Goal: Task Accomplishment & Management: Complete application form

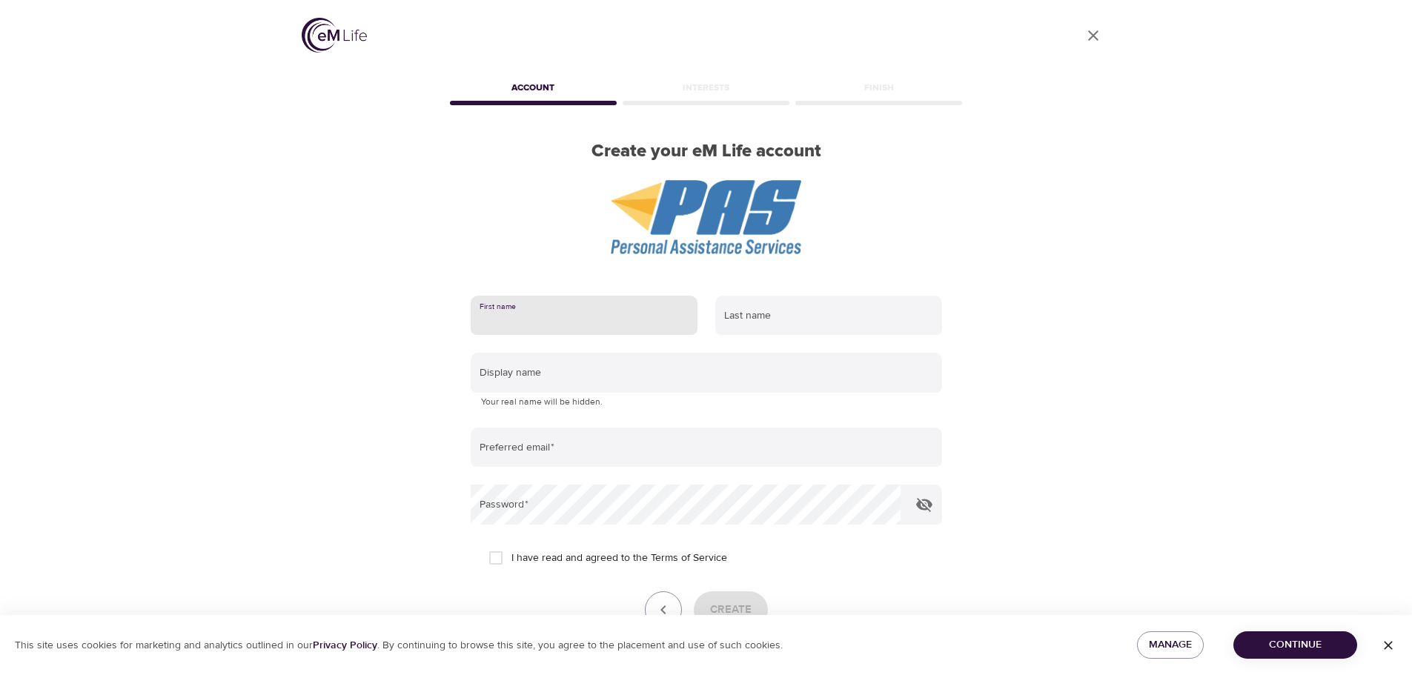
click at [633, 327] on input "text" at bounding box center [584, 316] width 227 height 40
type input "David"
type input "Jackson"
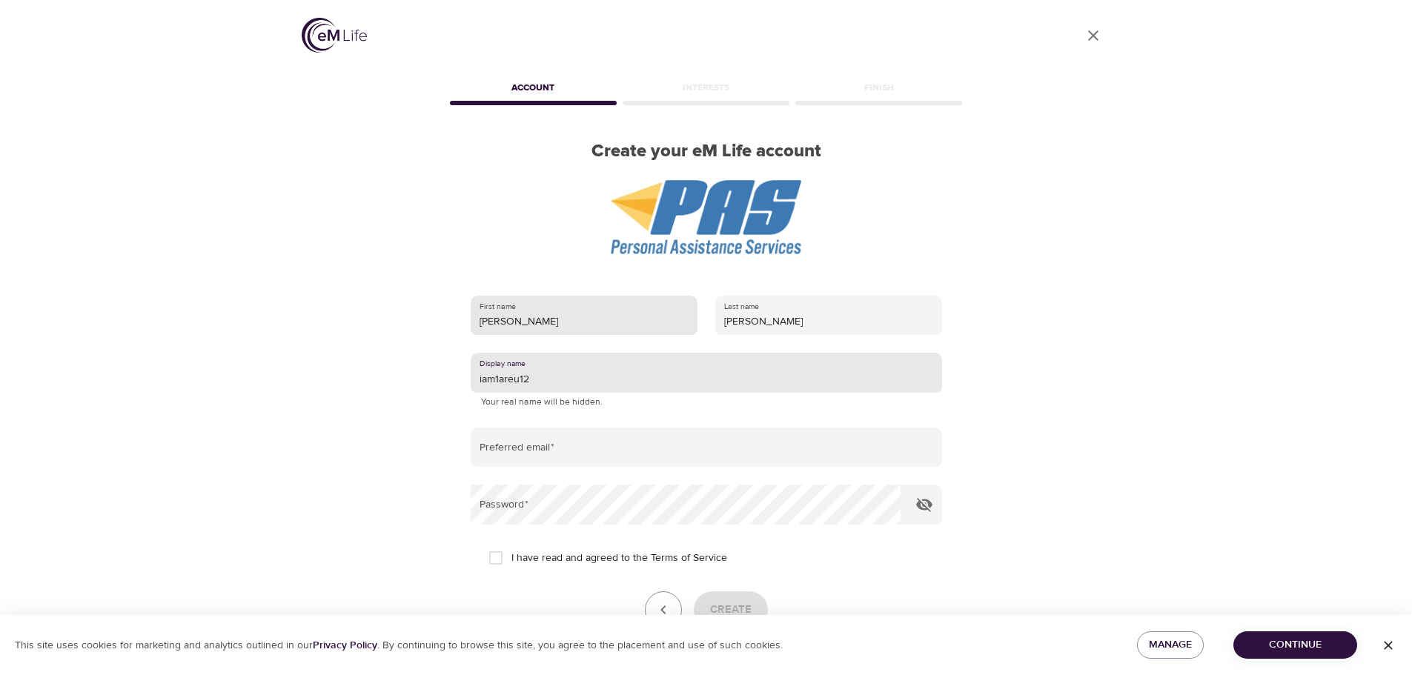
type input "iam1areu12"
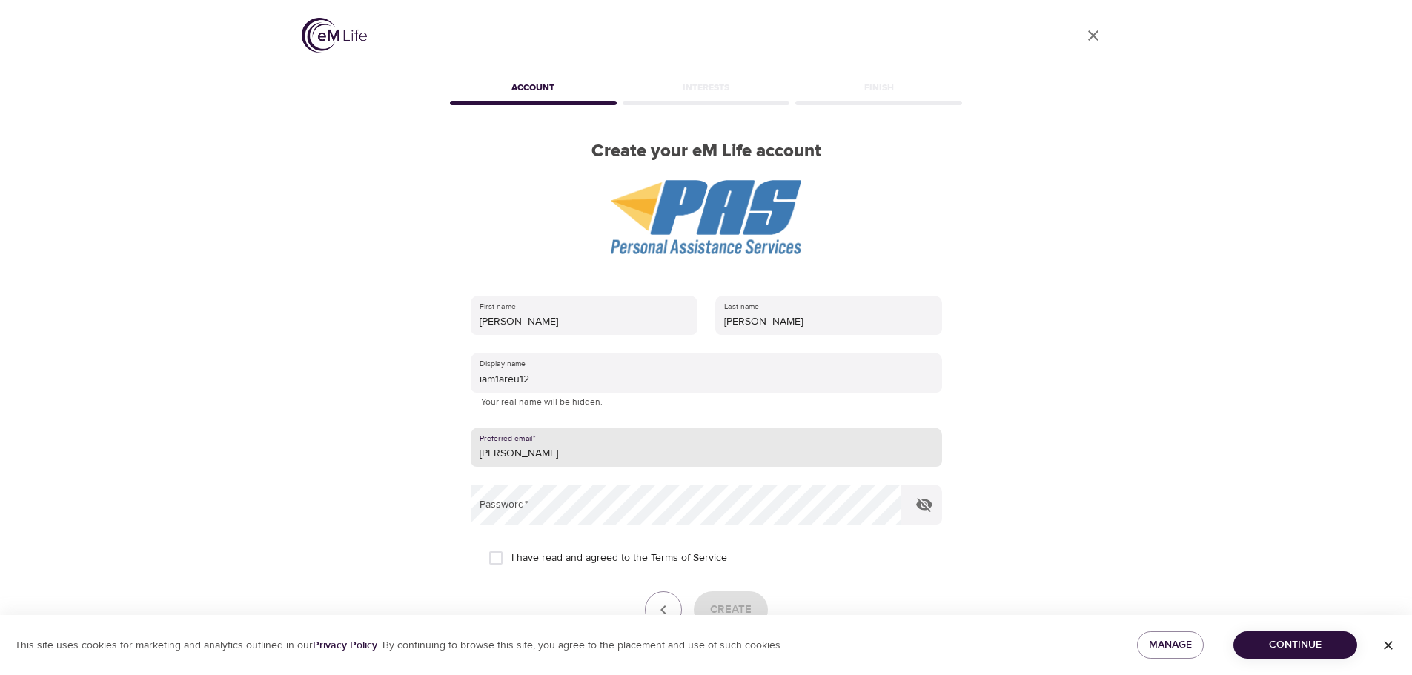
type input "[PERSON_NAME][EMAIL_ADDRESS][PERSON_NAME][DOMAIN_NAME]"
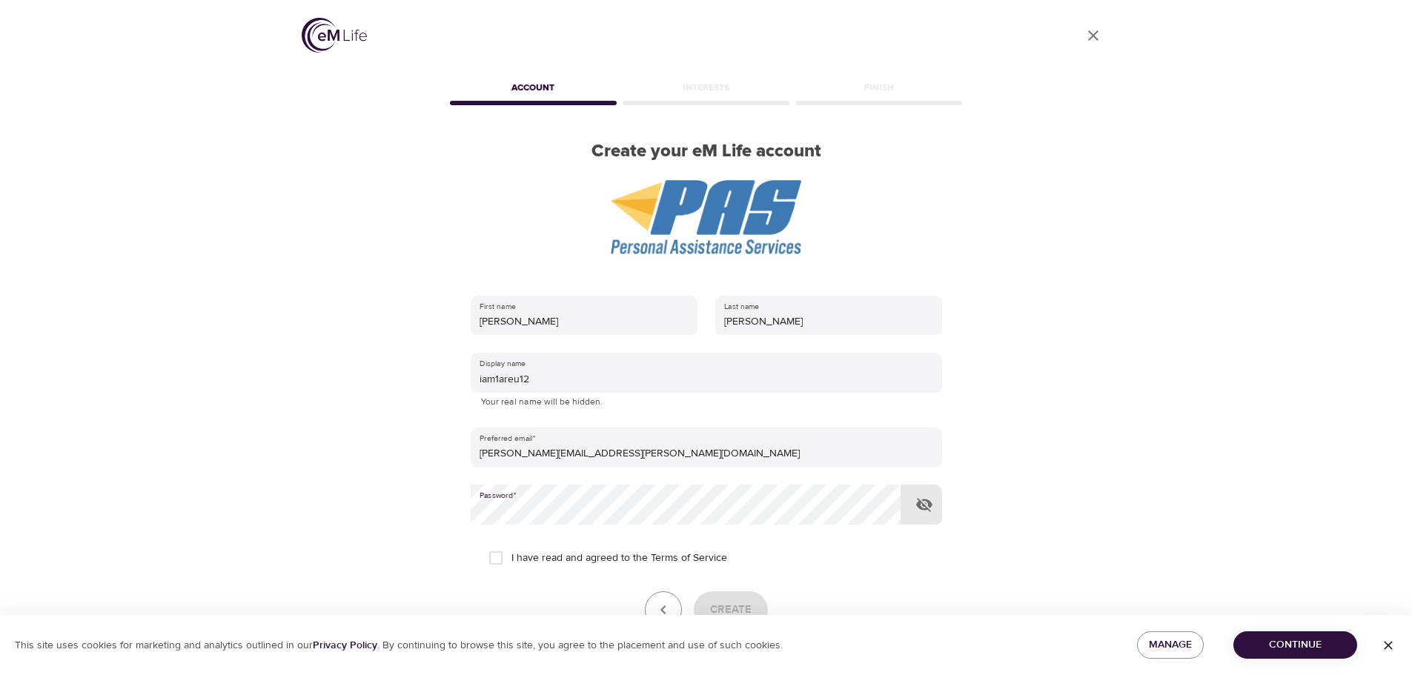
click at [427, 511] on div "User Profile Account Interests Finish Create your eM Life account First name Da…" at bounding box center [706, 337] width 845 height 675
click at [494, 557] on input "I have read and agreed to the Terms of Service" at bounding box center [495, 558] width 31 height 31
checkbox input "true"
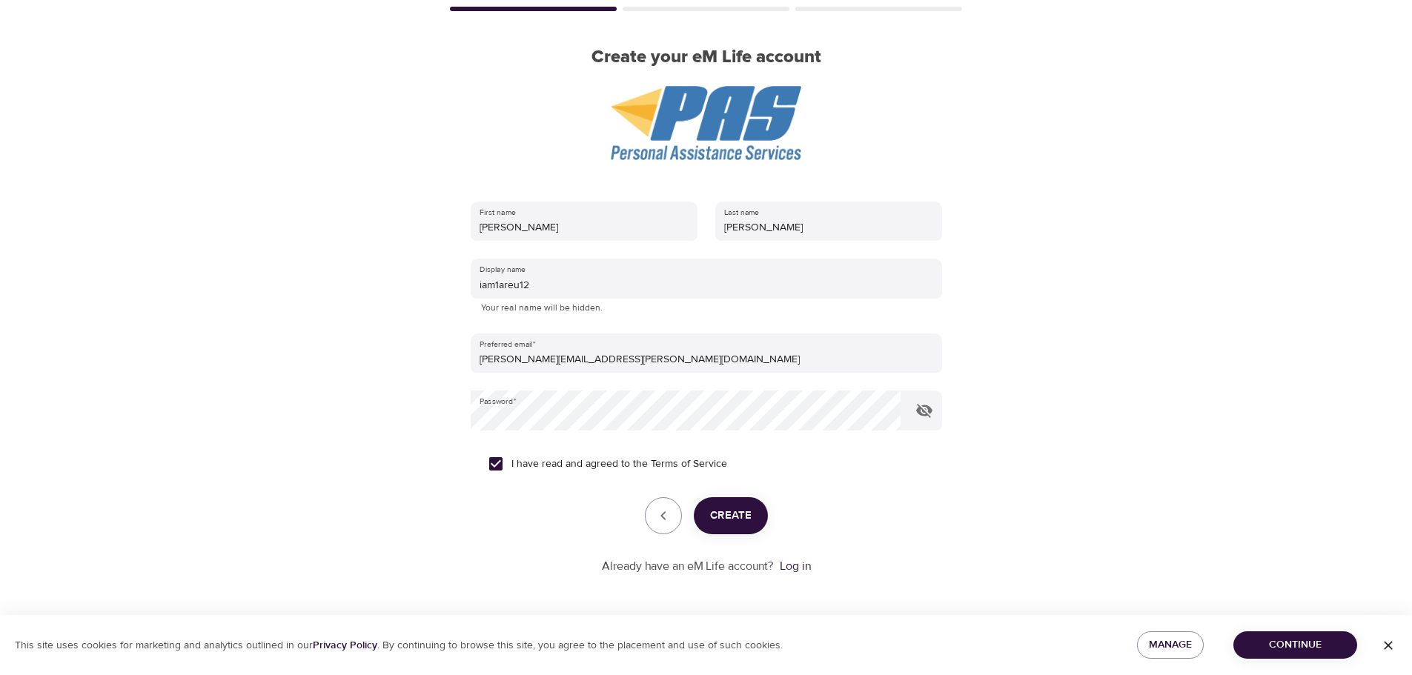
click at [735, 520] on span "Create" at bounding box center [731, 515] width 42 height 19
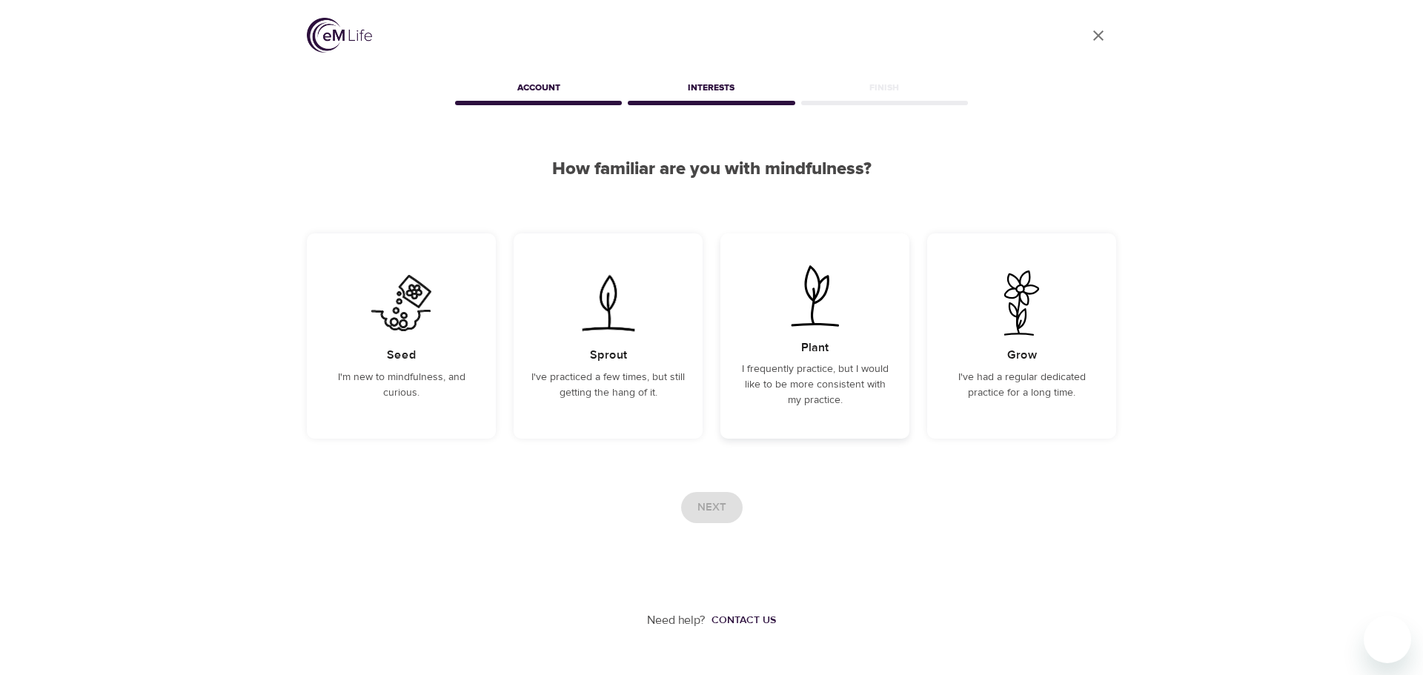
click at [821, 374] on p "I frequently practice, but I would like to be more consistent with my practice." at bounding box center [814, 385] width 153 height 47
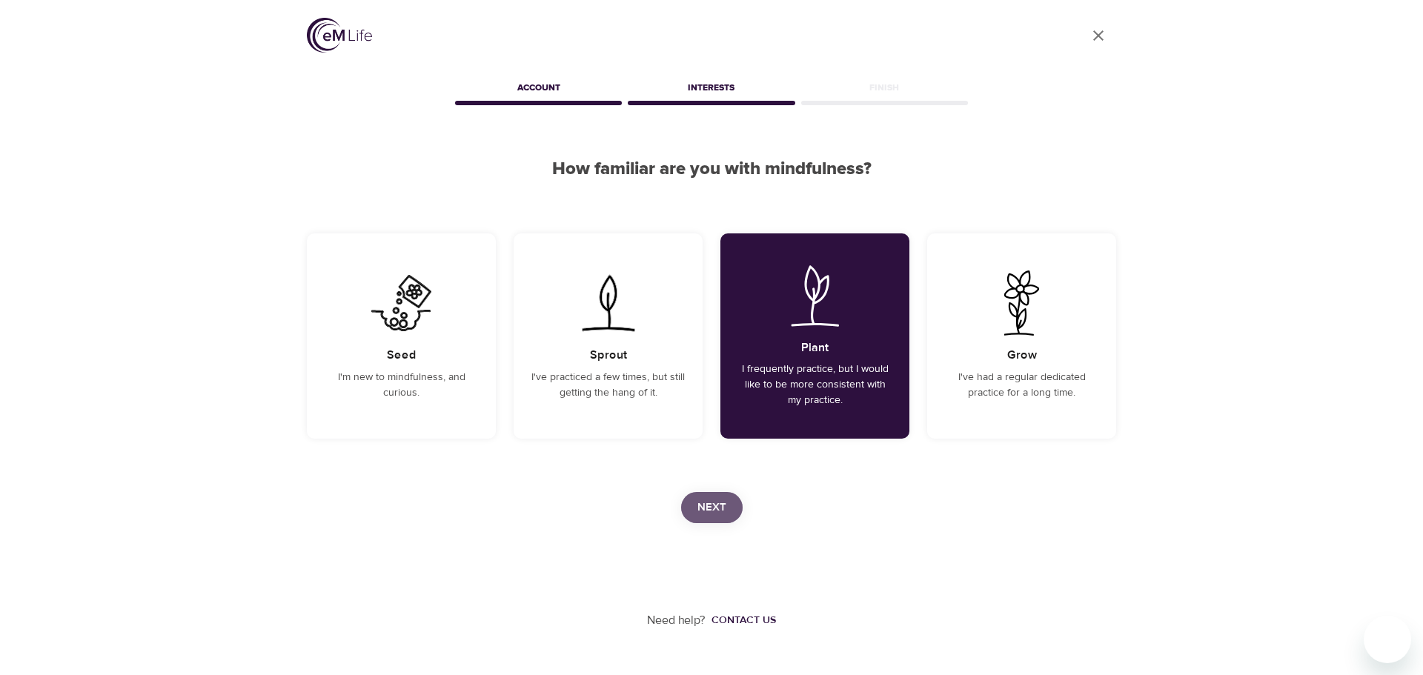
click at [719, 509] on span "Next" at bounding box center [712, 507] width 29 height 19
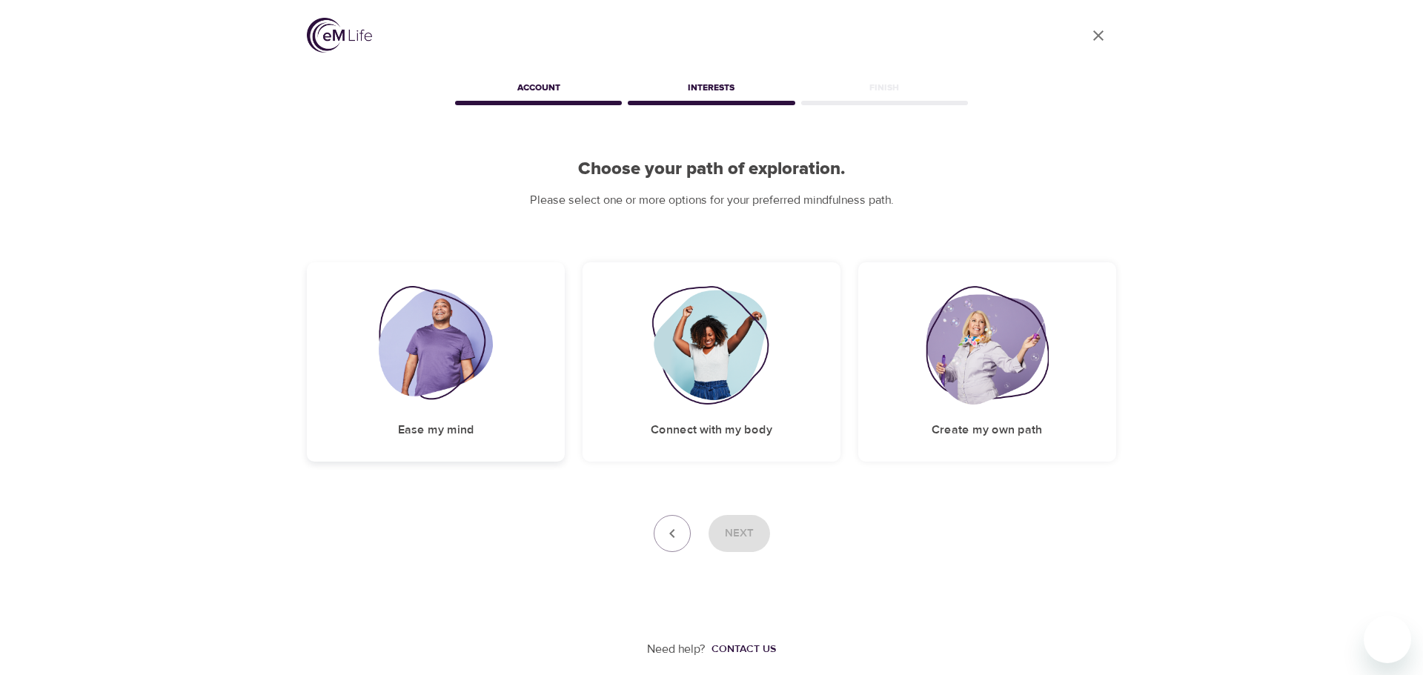
click at [451, 365] on img at bounding box center [436, 345] width 115 height 119
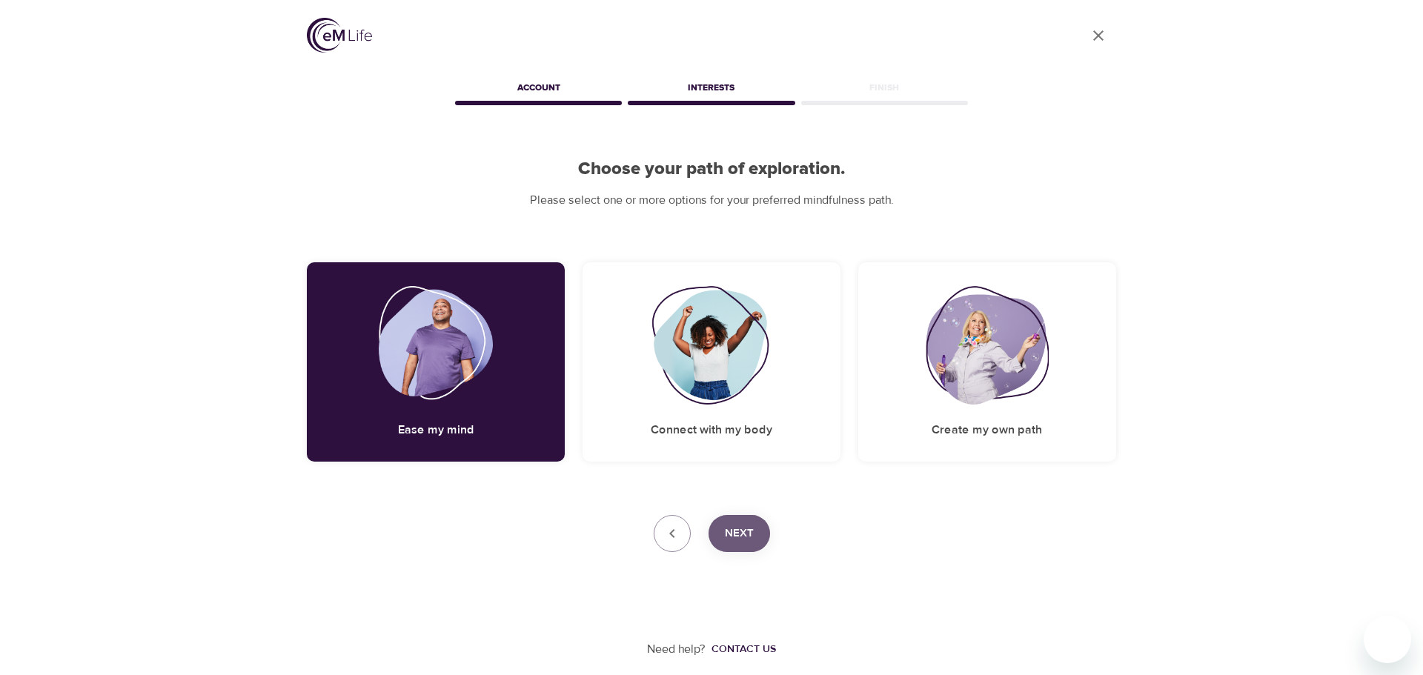
click at [744, 526] on span "Next" at bounding box center [739, 533] width 29 height 19
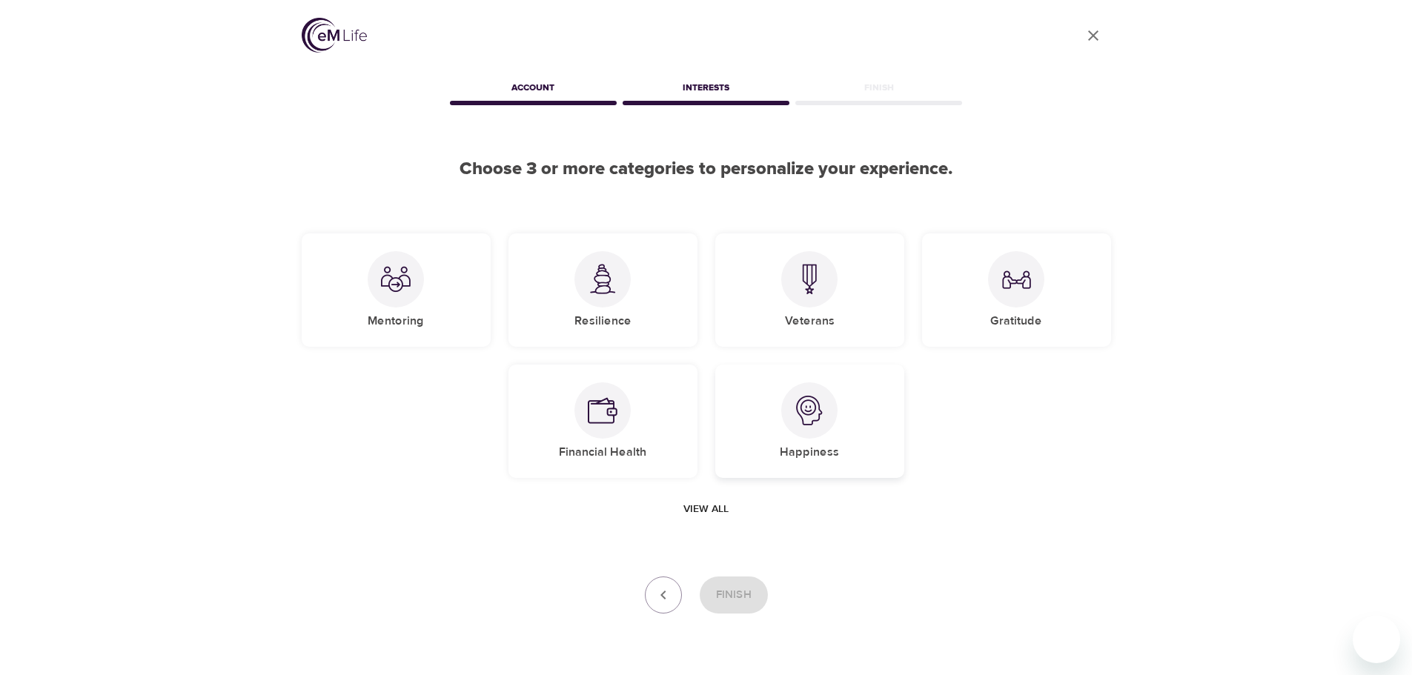
click at [806, 418] on img at bounding box center [810, 411] width 30 height 30
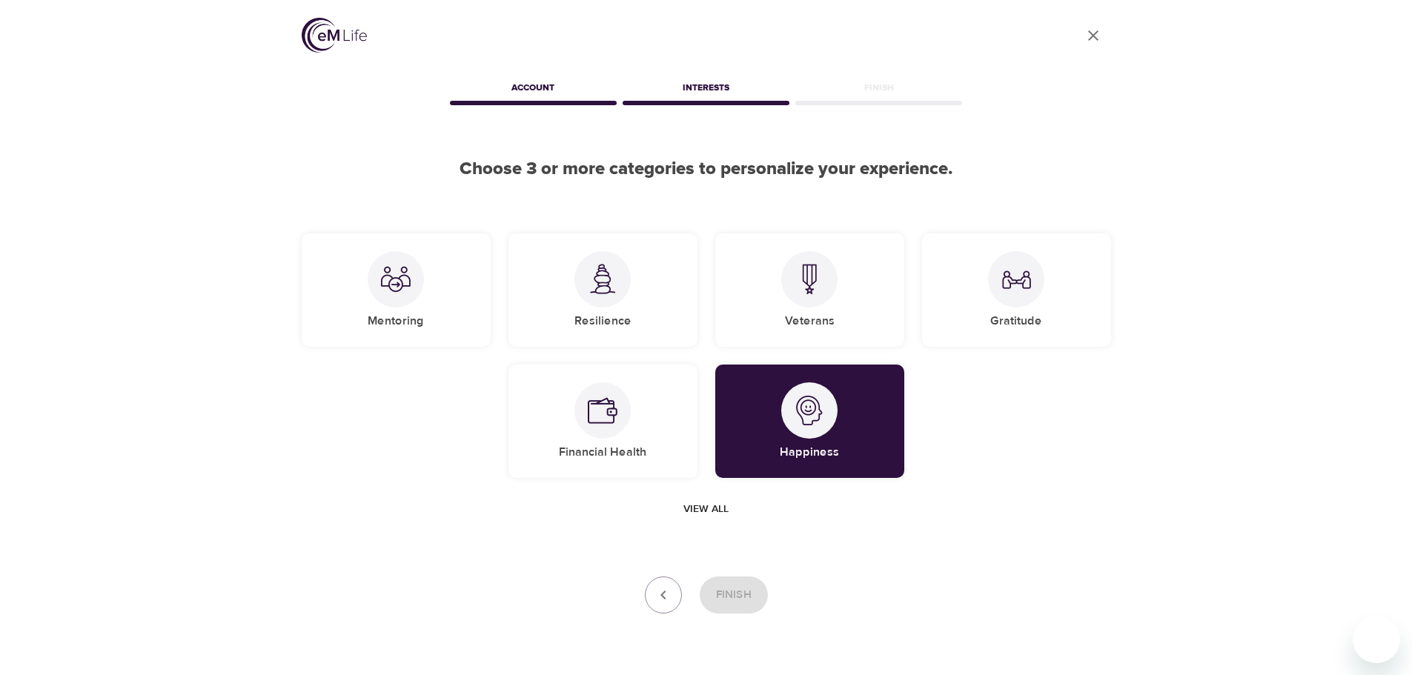
click at [713, 506] on span "View all" at bounding box center [705, 509] width 45 height 19
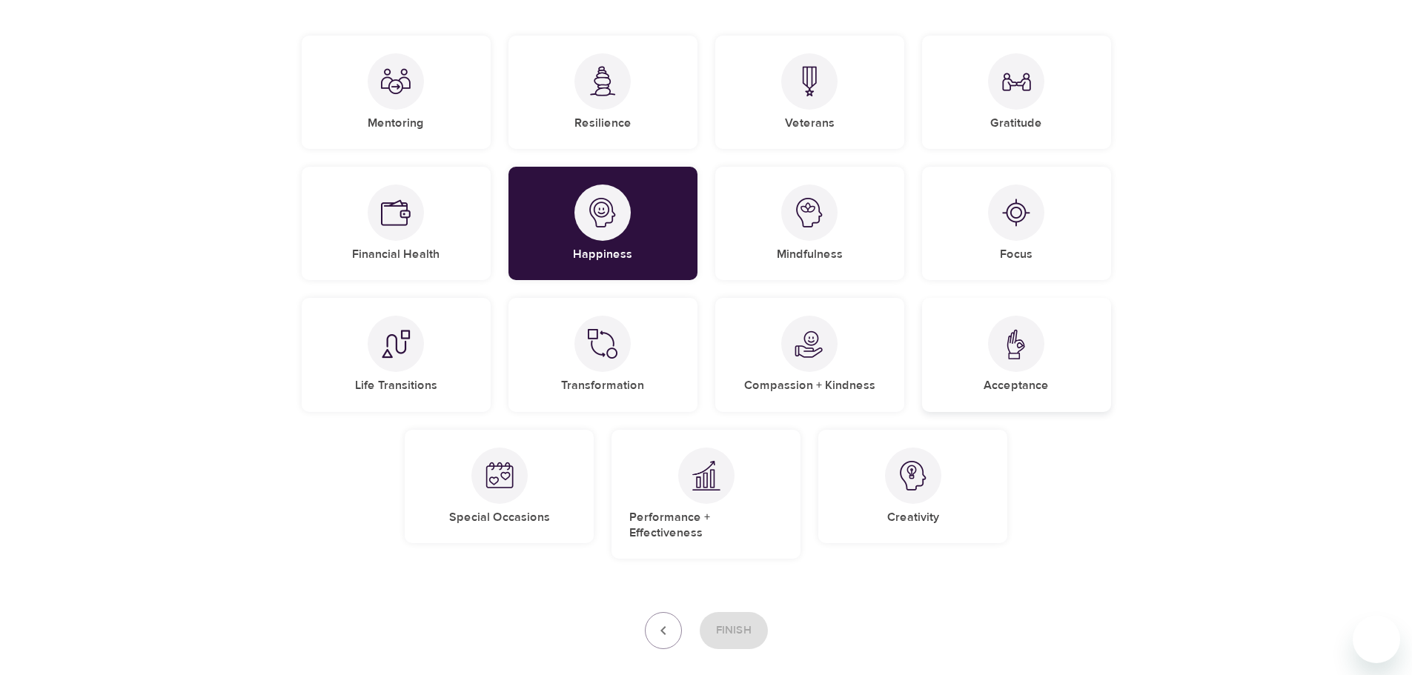
scroll to position [50, 0]
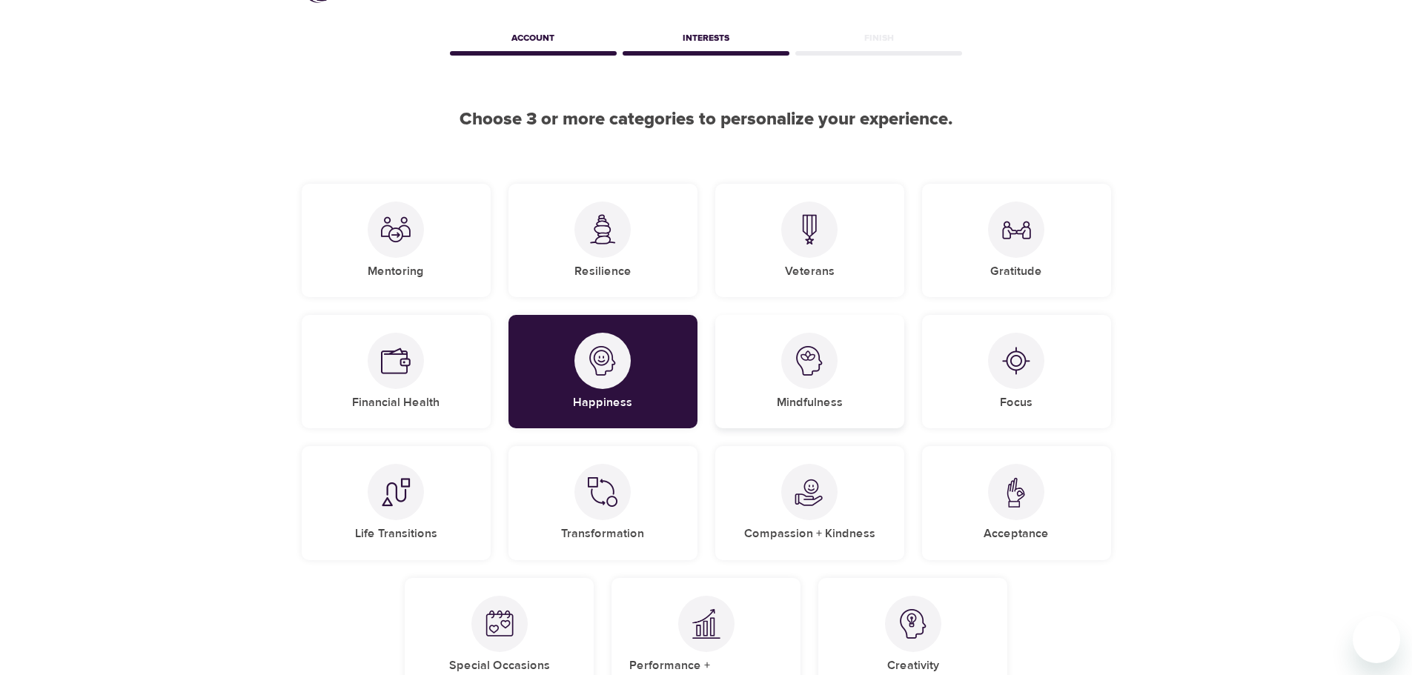
click at [838, 379] on div "Mindfulness" at bounding box center [809, 371] width 189 height 113
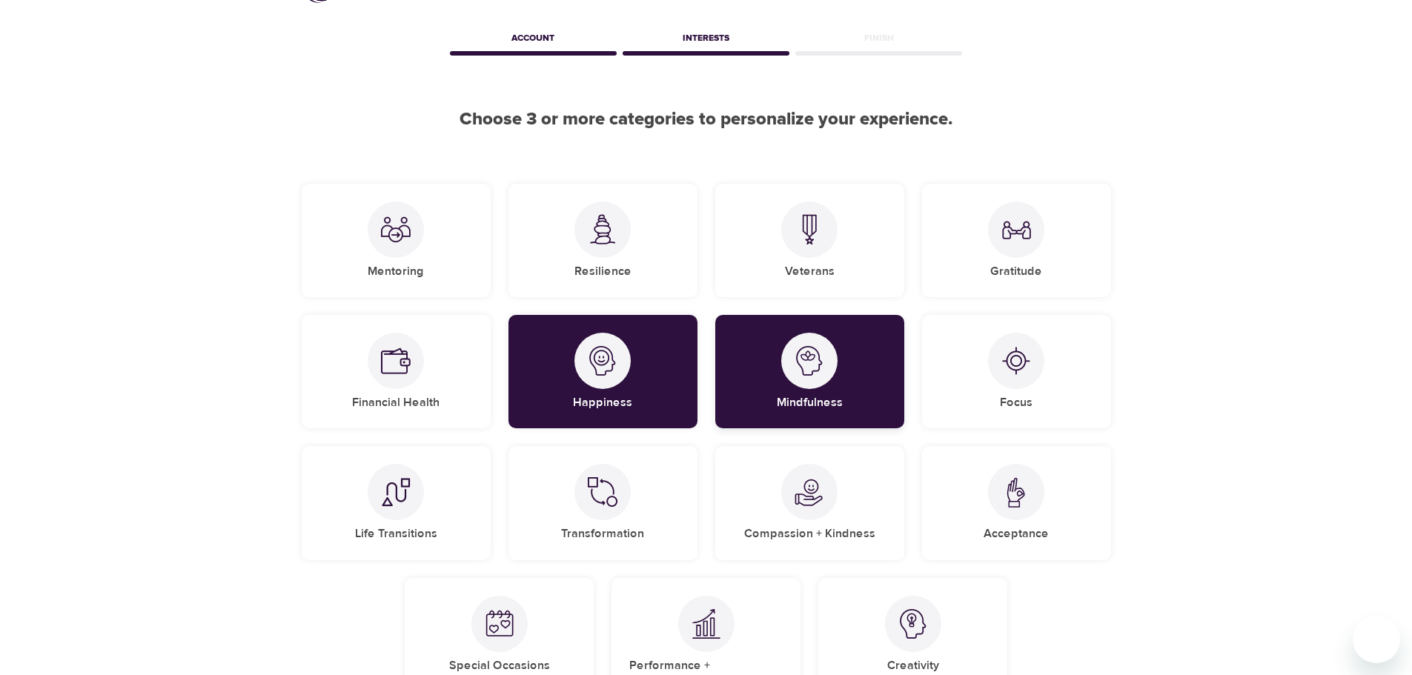
scroll to position [74, 0]
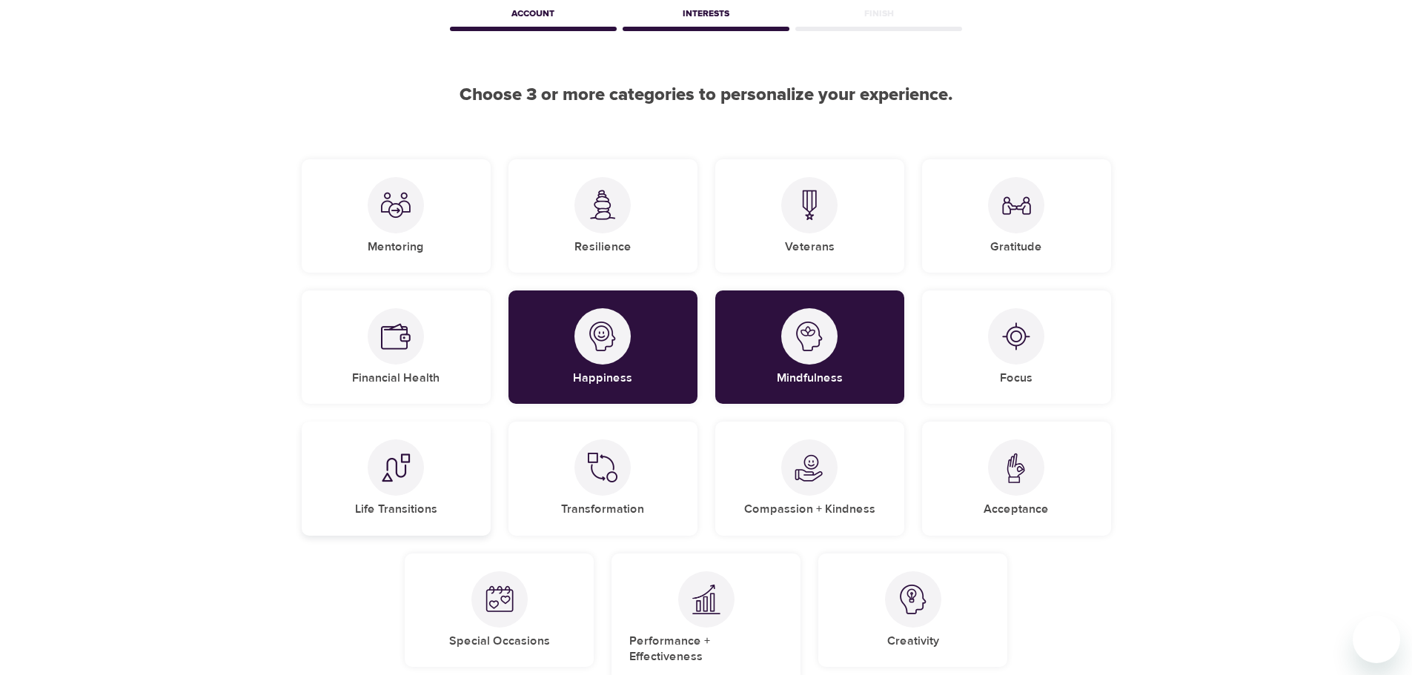
click at [446, 457] on div "Life Transitions" at bounding box center [396, 478] width 189 height 113
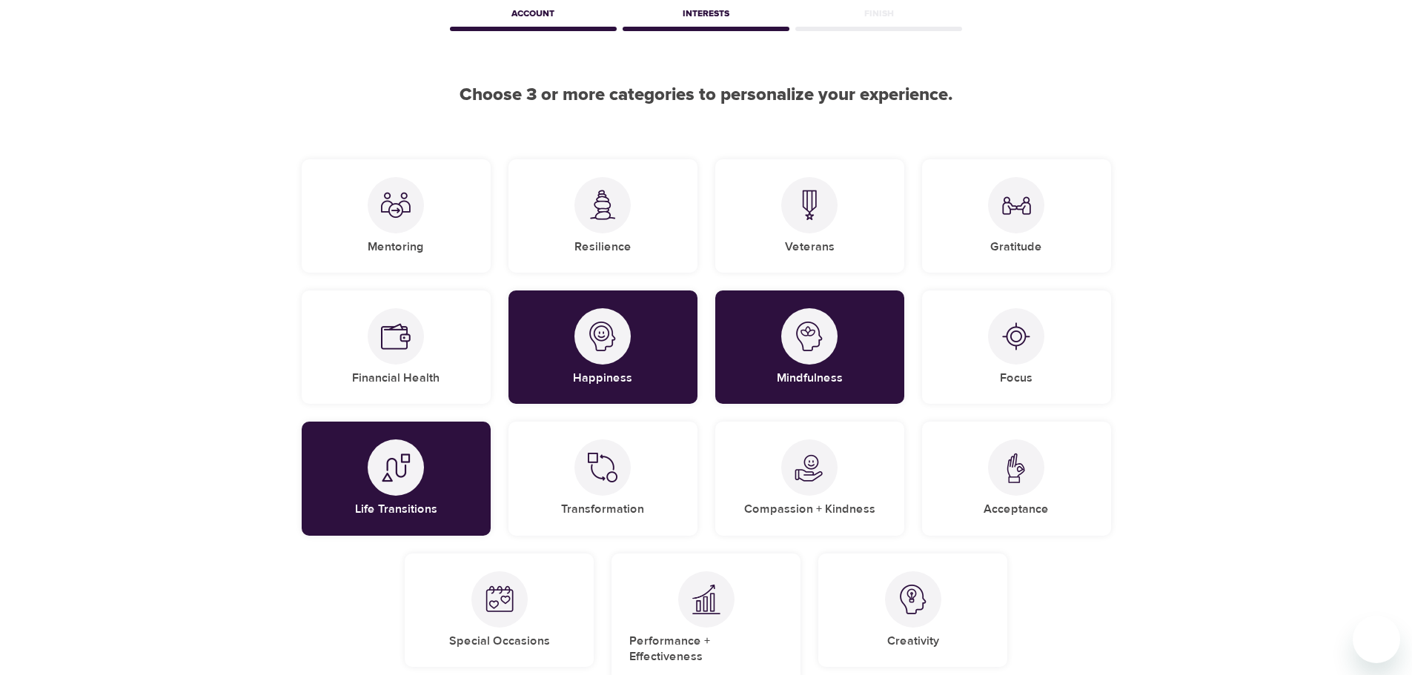
scroll to position [247, 0]
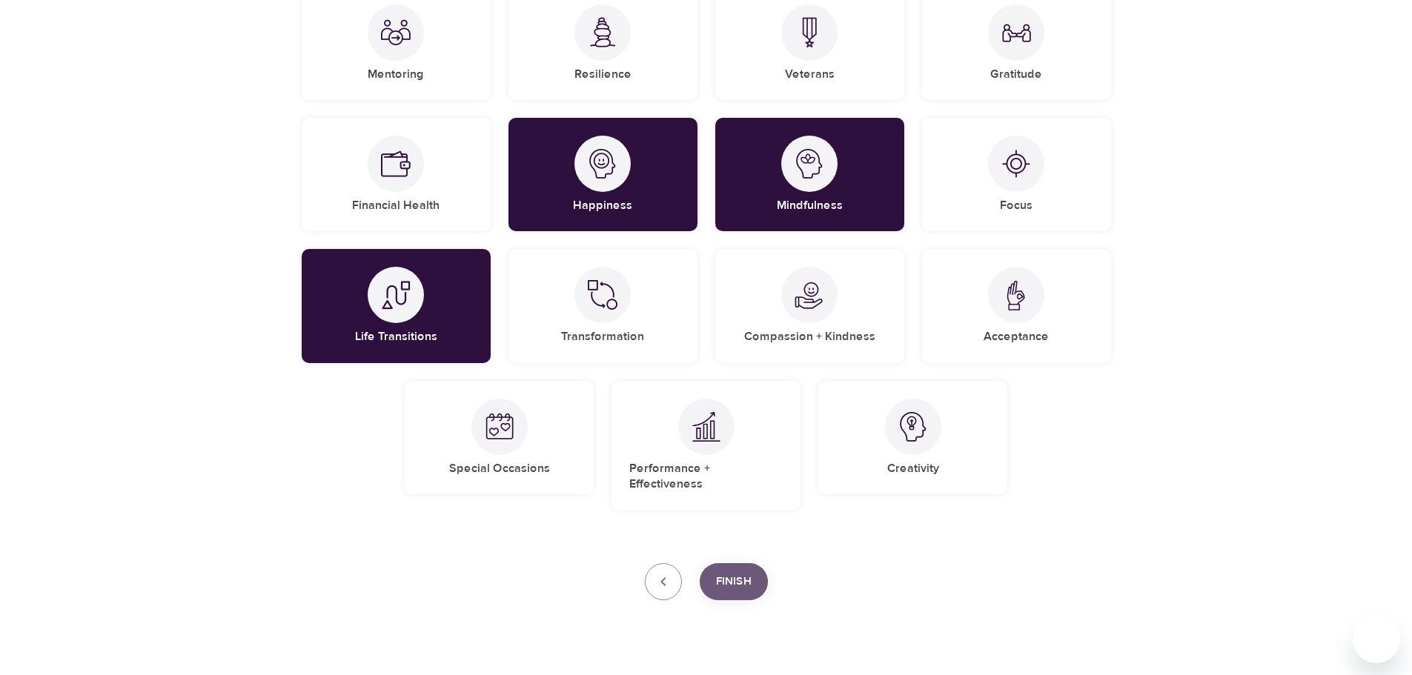
click at [752, 563] on button "Finish" at bounding box center [734, 581] width 68 height 37
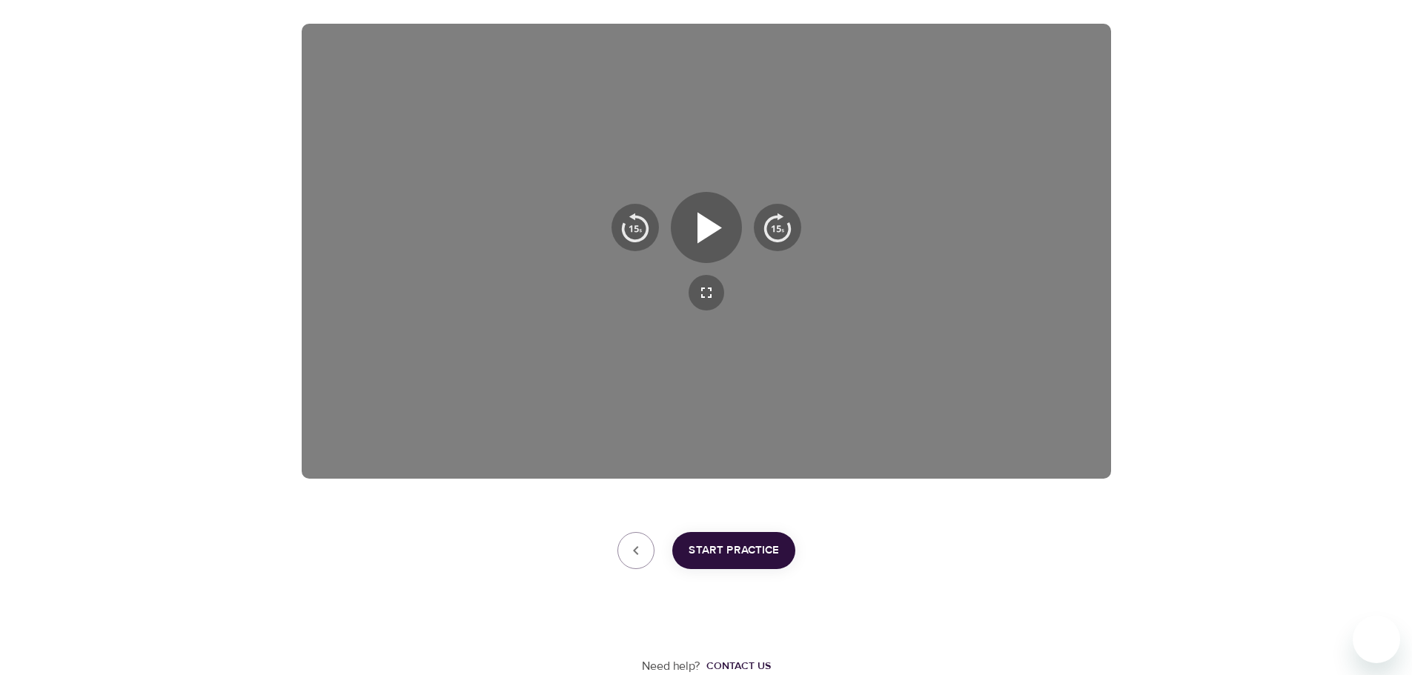
scroll to position [223, 0]
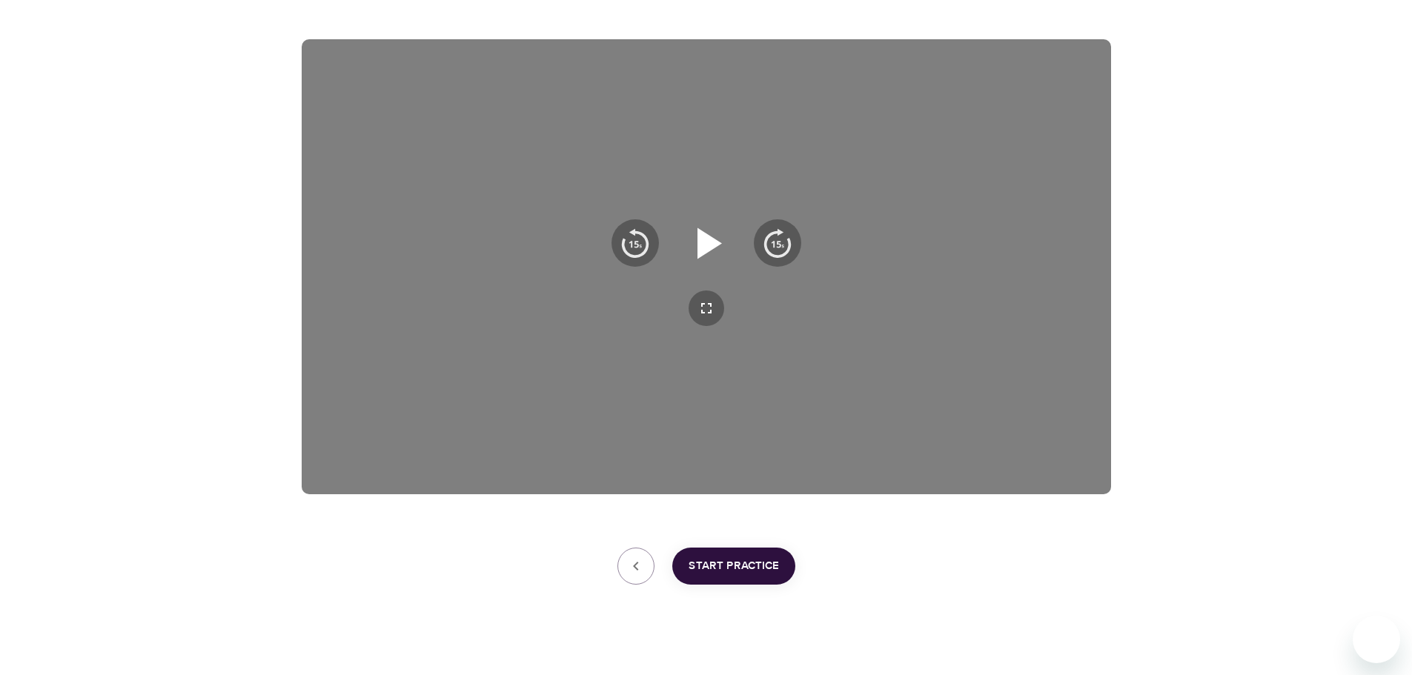
click at [714, 223] on icon "button" at bounding box center [706, 242] width 53 height 53
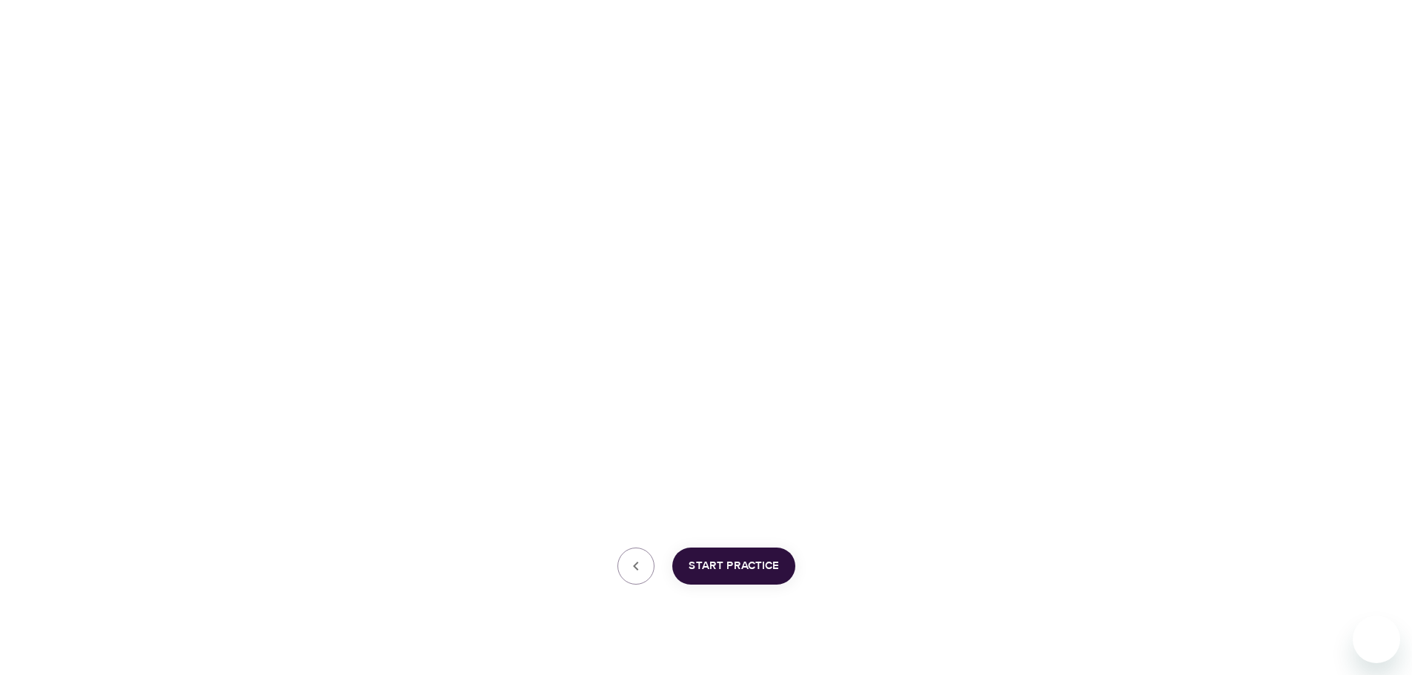
click at [708, 569] on span "Start Practice" at bounding box center [734, 566] width 90 height 19
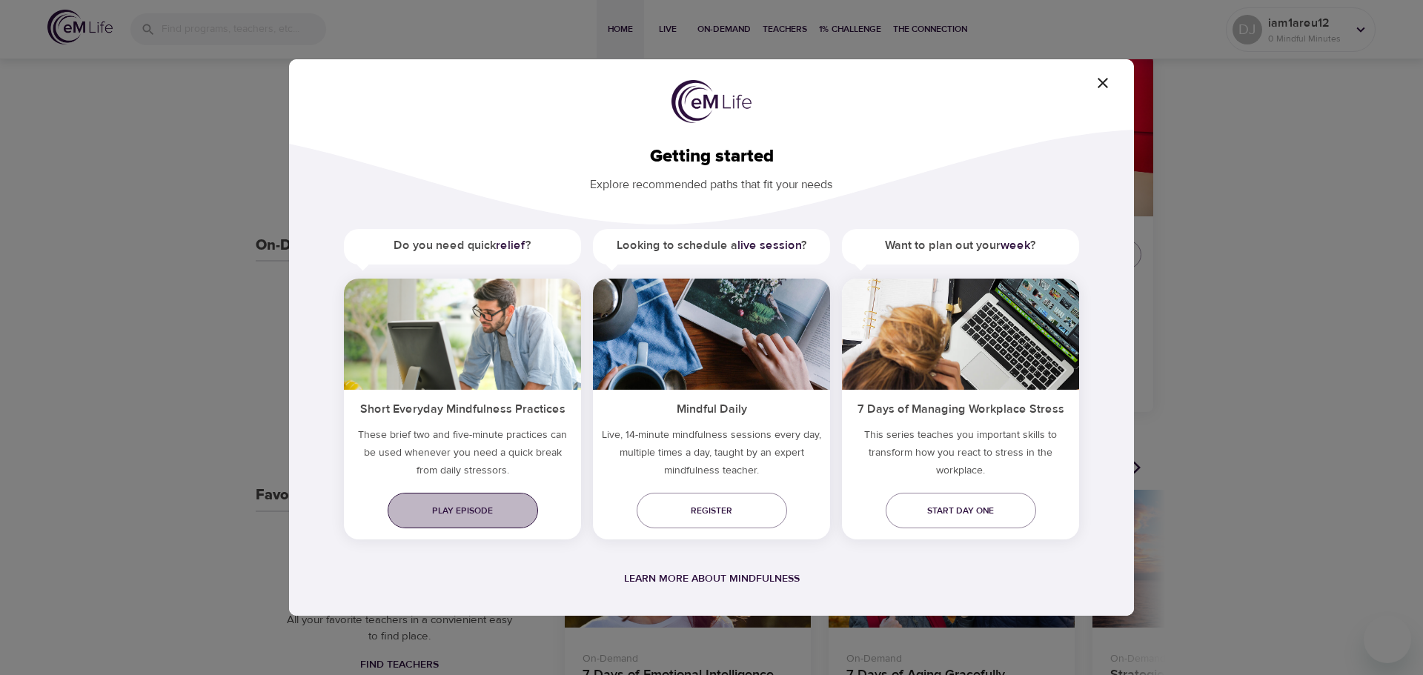
click at [463, 499] on link "Play episode" at bounding box center [463, 511] width 150 height 36
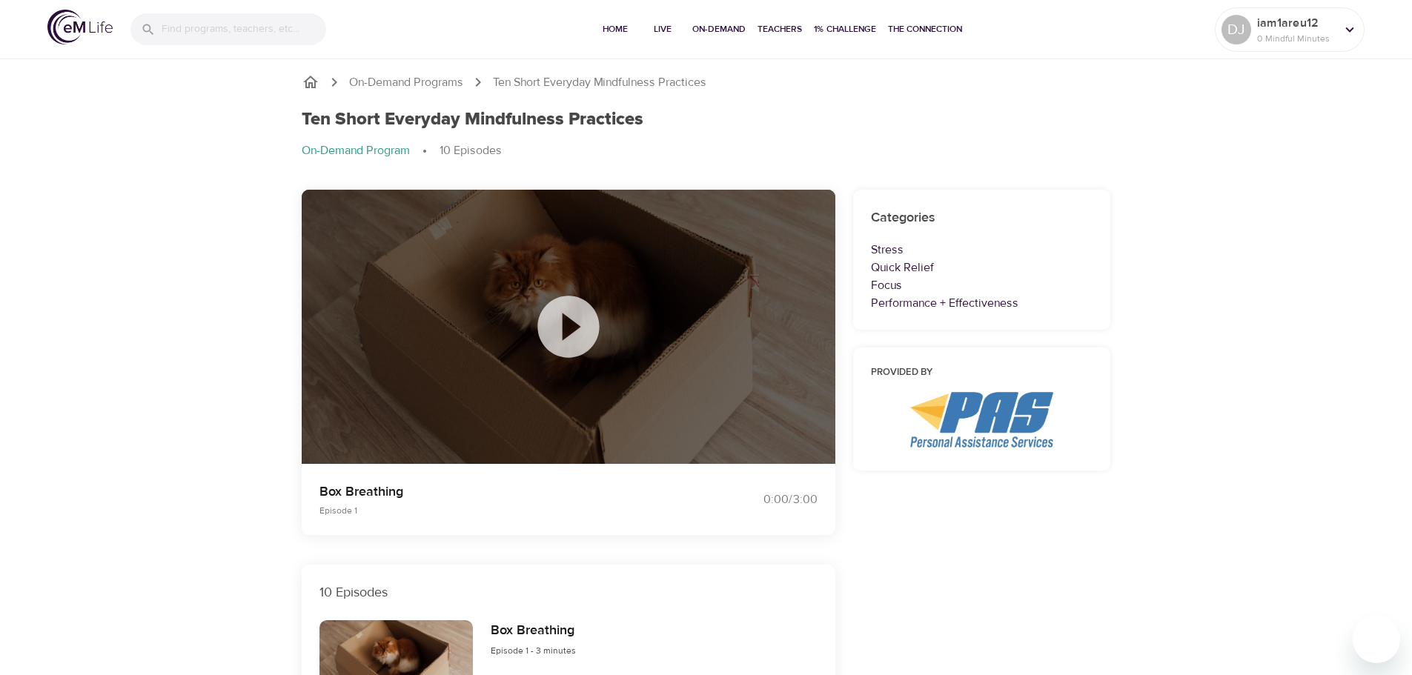
click at [575, 323] on icon at bounding box center [568, 327] width 74 height 74
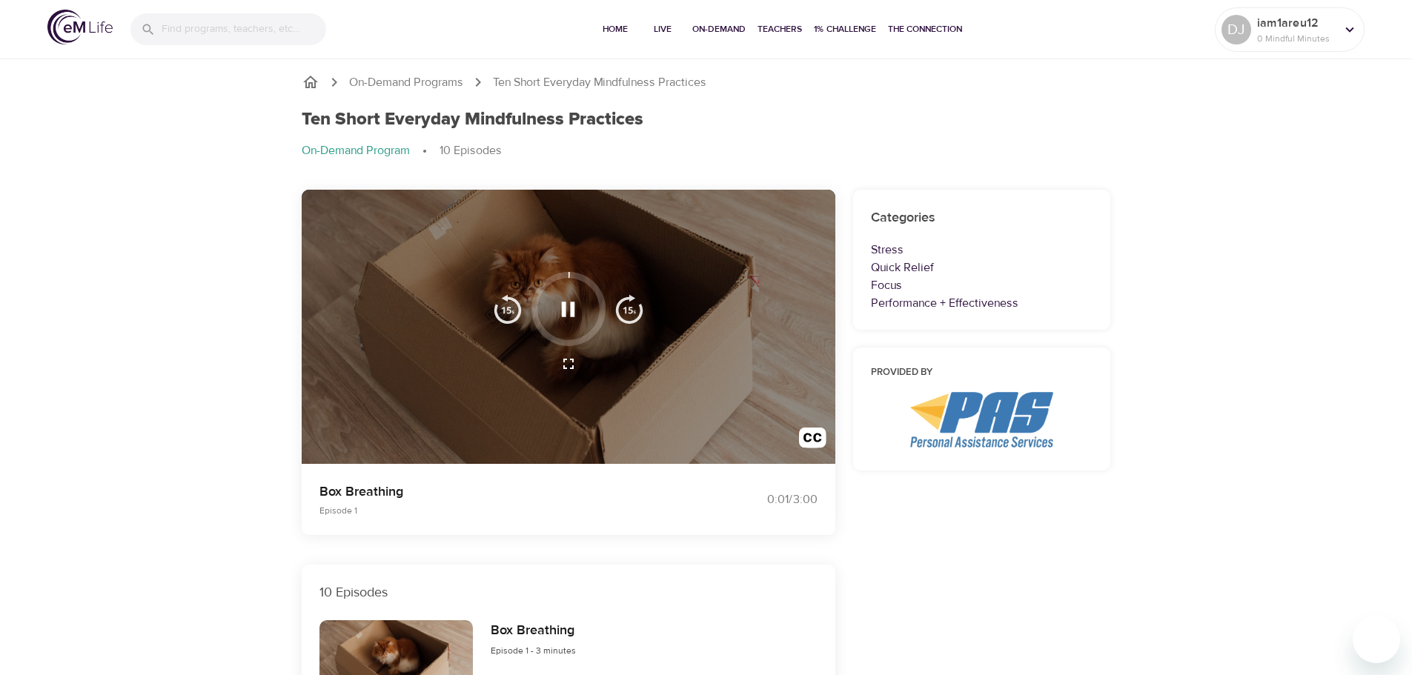
click at [575, 307] on icon "button" at bounding box center [568, 310] width 26 height 26
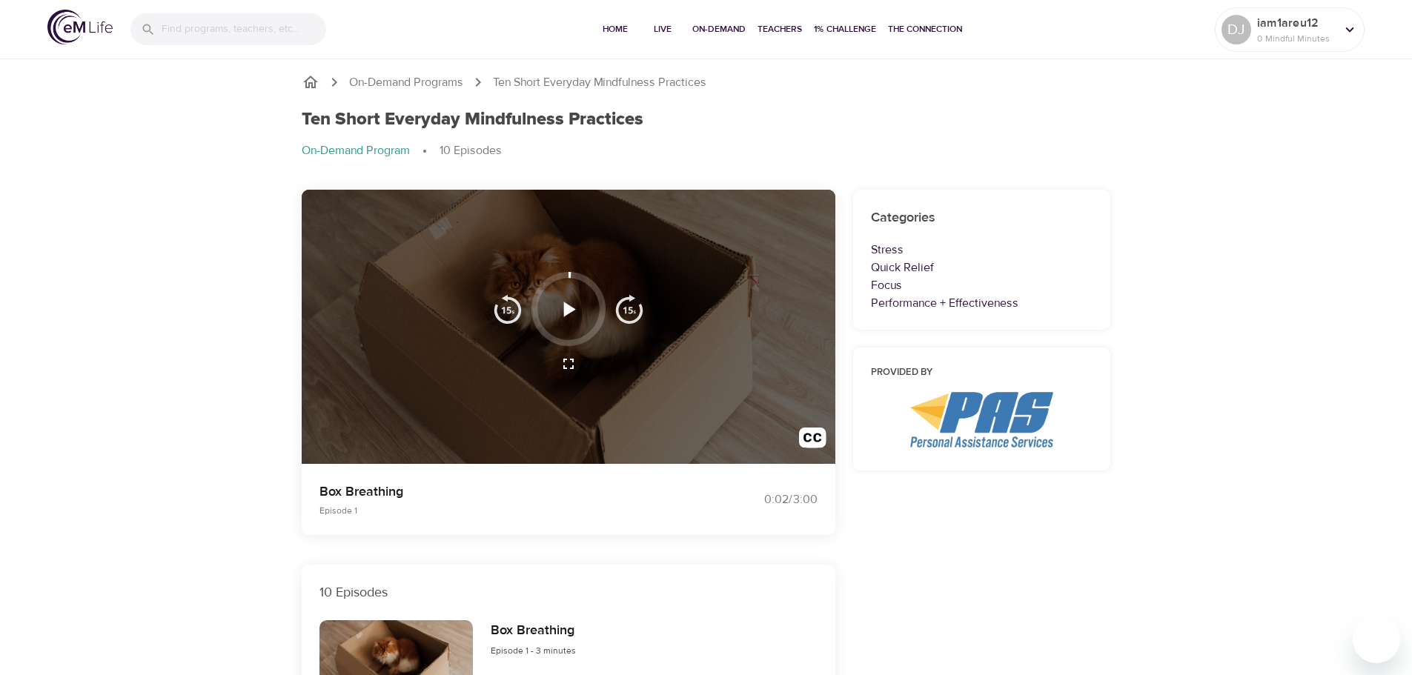
click at [573, 307] on icon "button" at bounding box center [568, 310] width 26 height 26
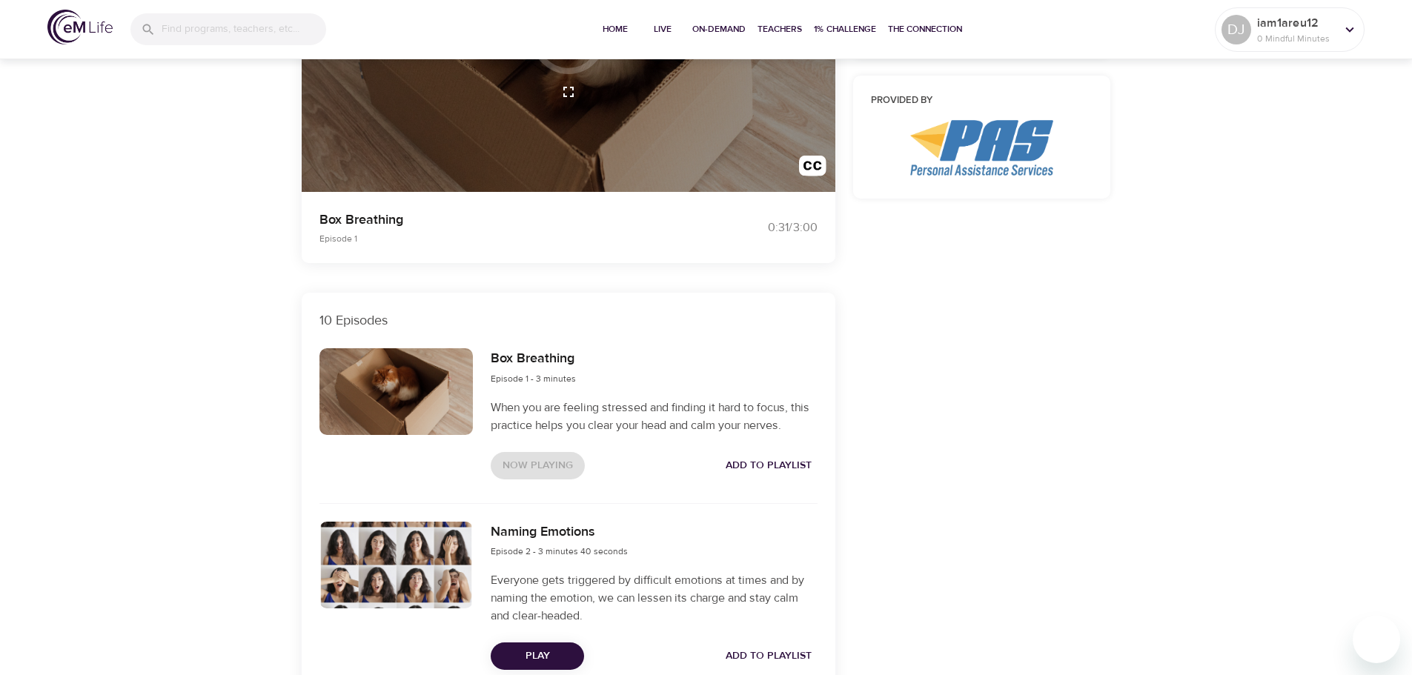
scroll to position [148, 0]
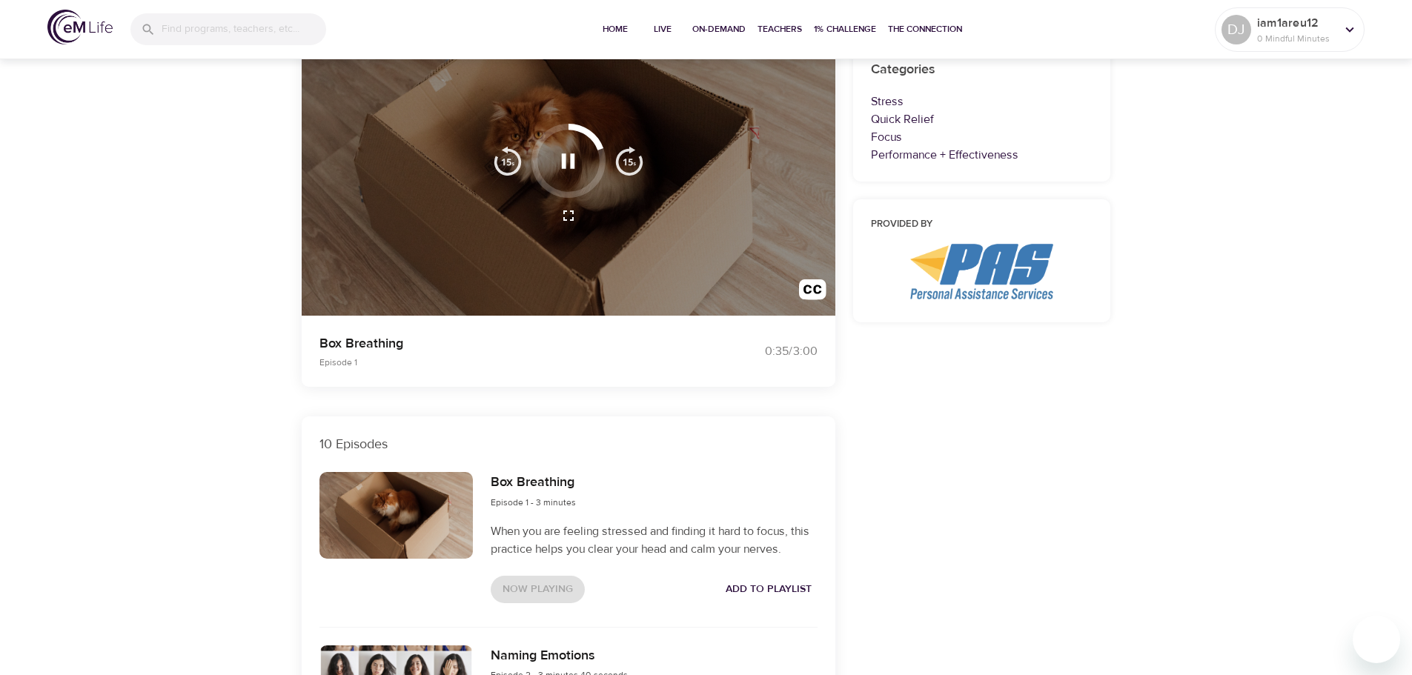
click at [566, 159] on icon "button" at bounding box center [568, 160] width 13 height 15
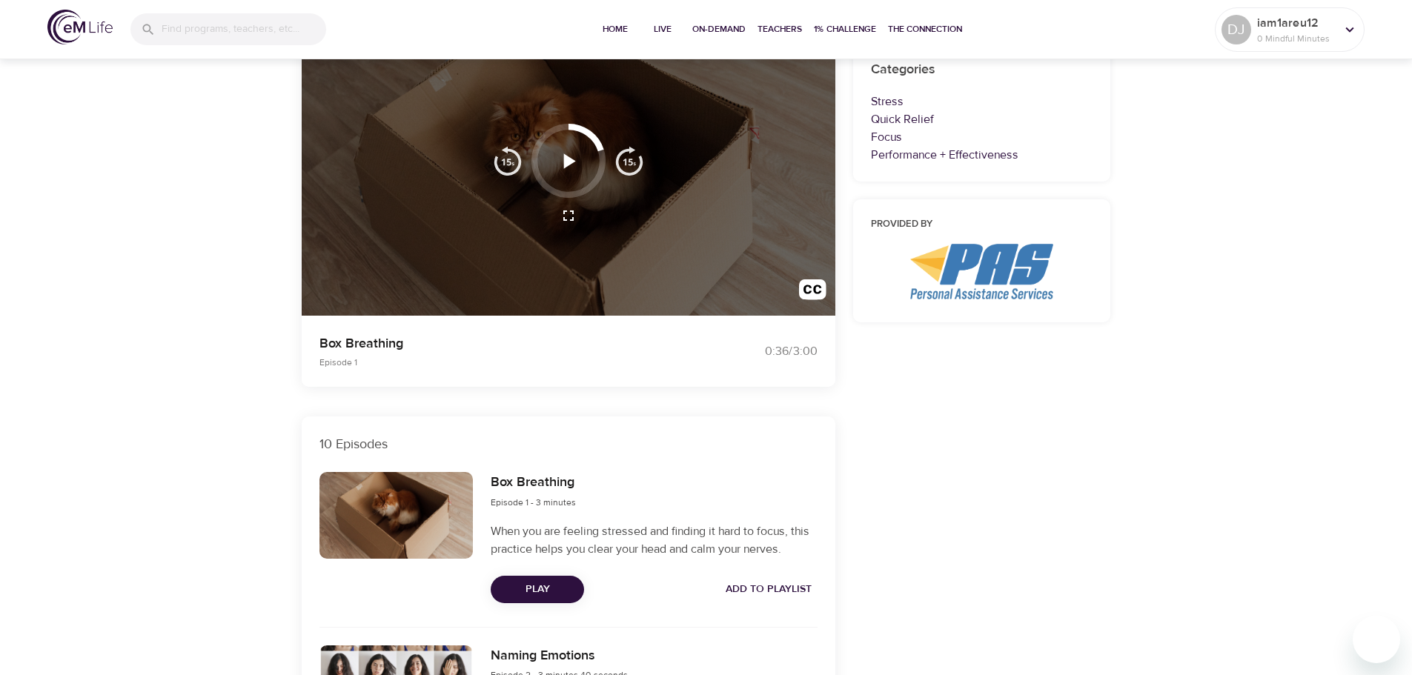
click at [569, 162] on icon "button" at bounding box center [570, 160] width 12 height 15
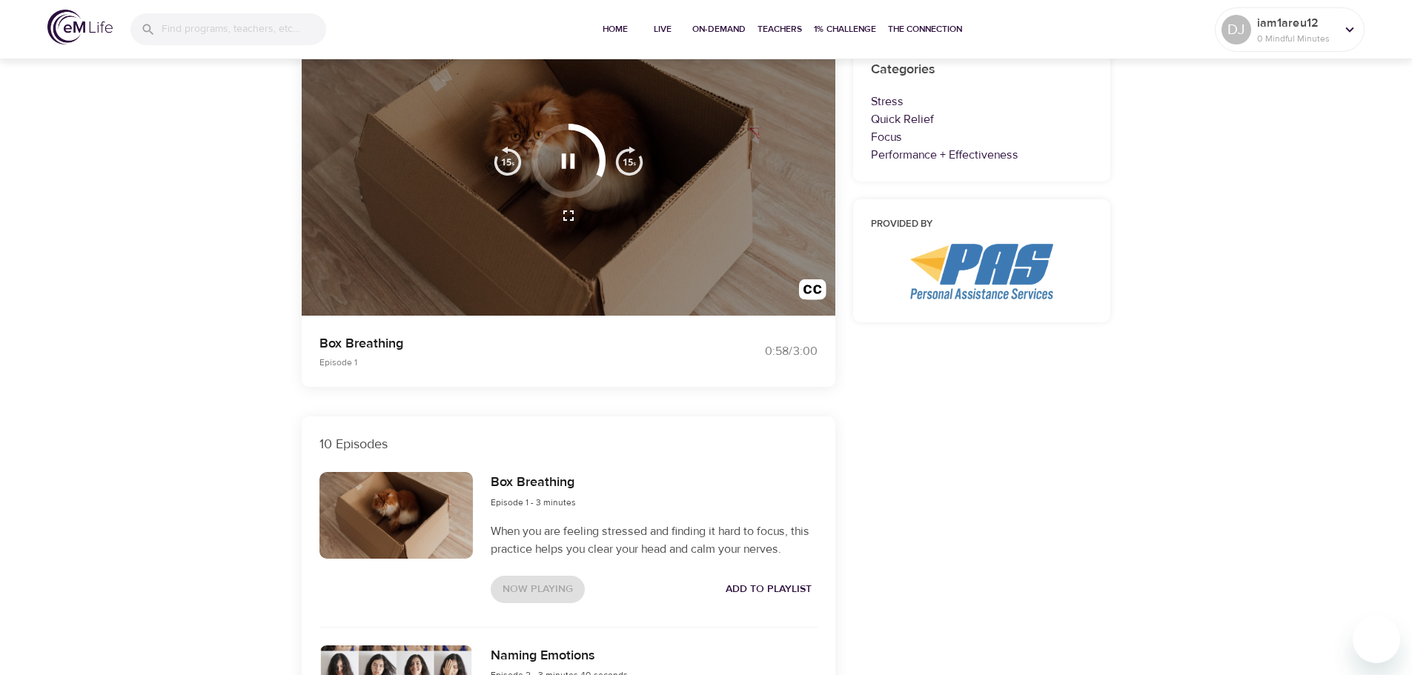
click at [578, 159] on icon "button" at bounding box center [568, 161] width 26 height 26
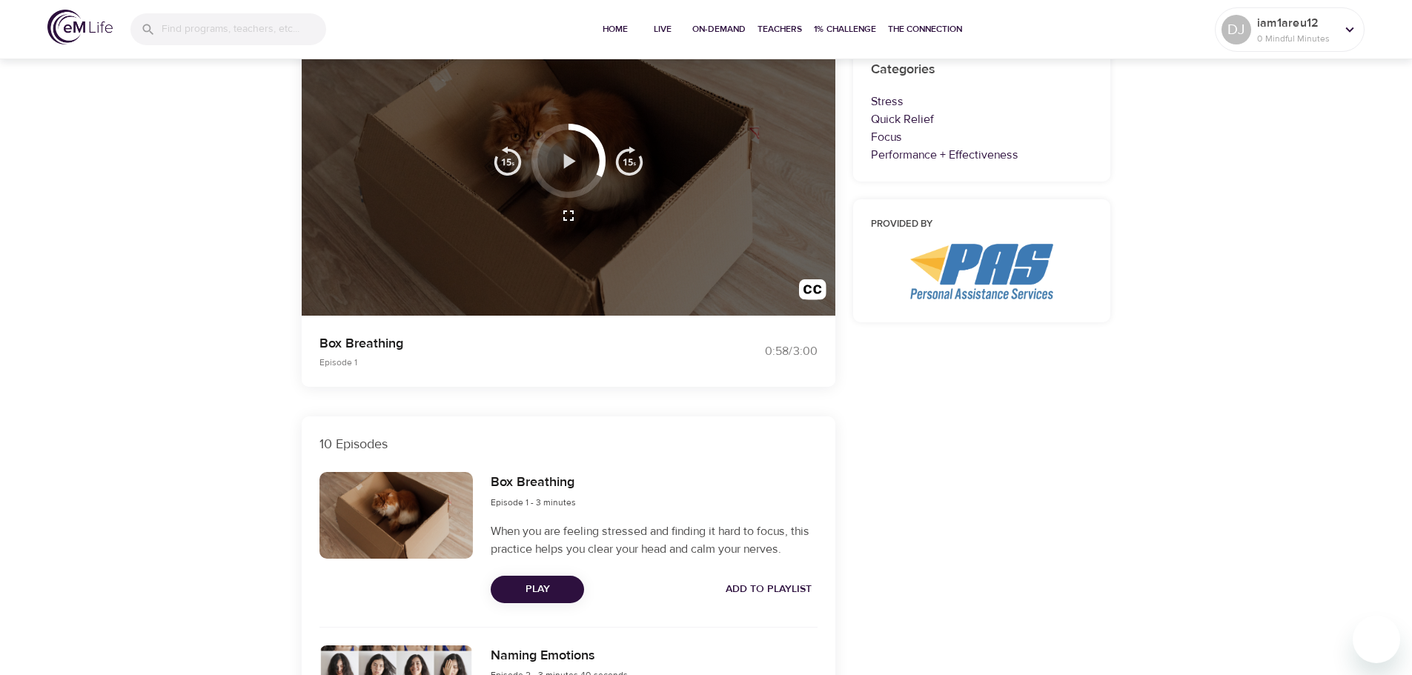
click at [572, 158] on icon "button" at bounding box center [568, 161] width 26 height 26
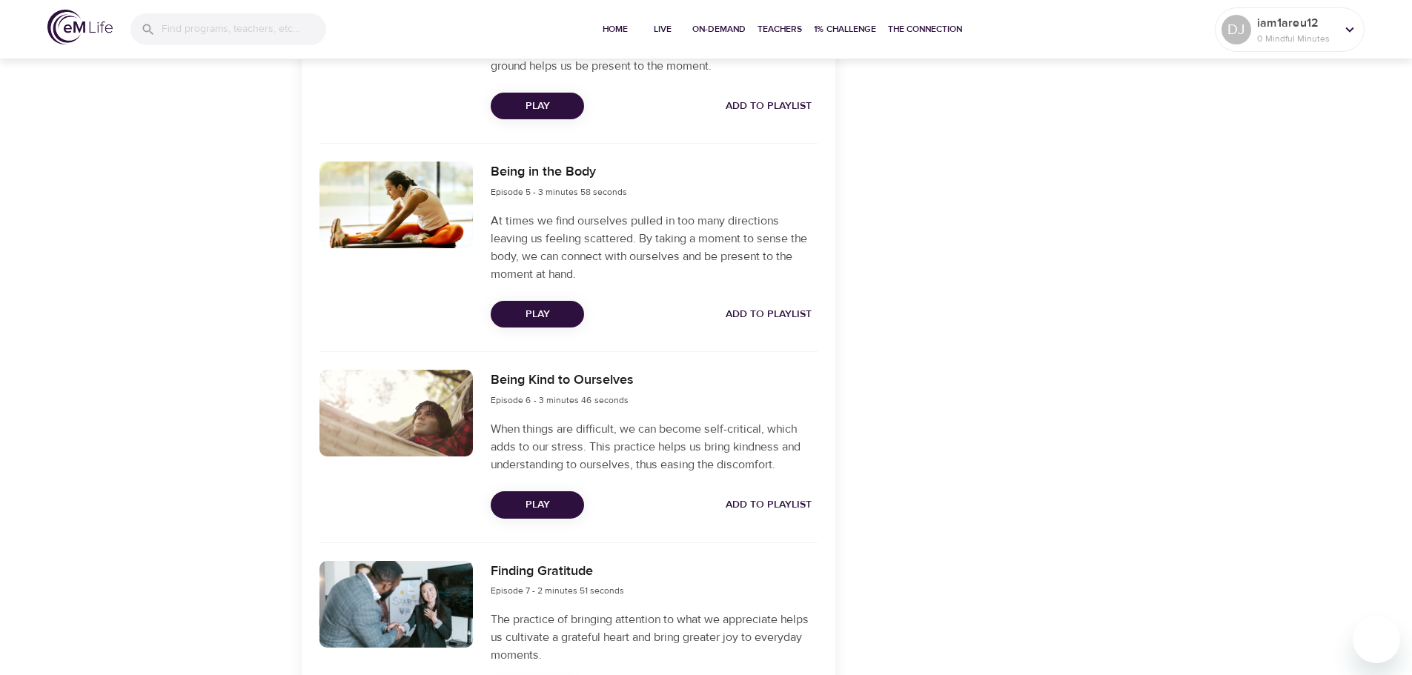
scroll to position [1334, 0]
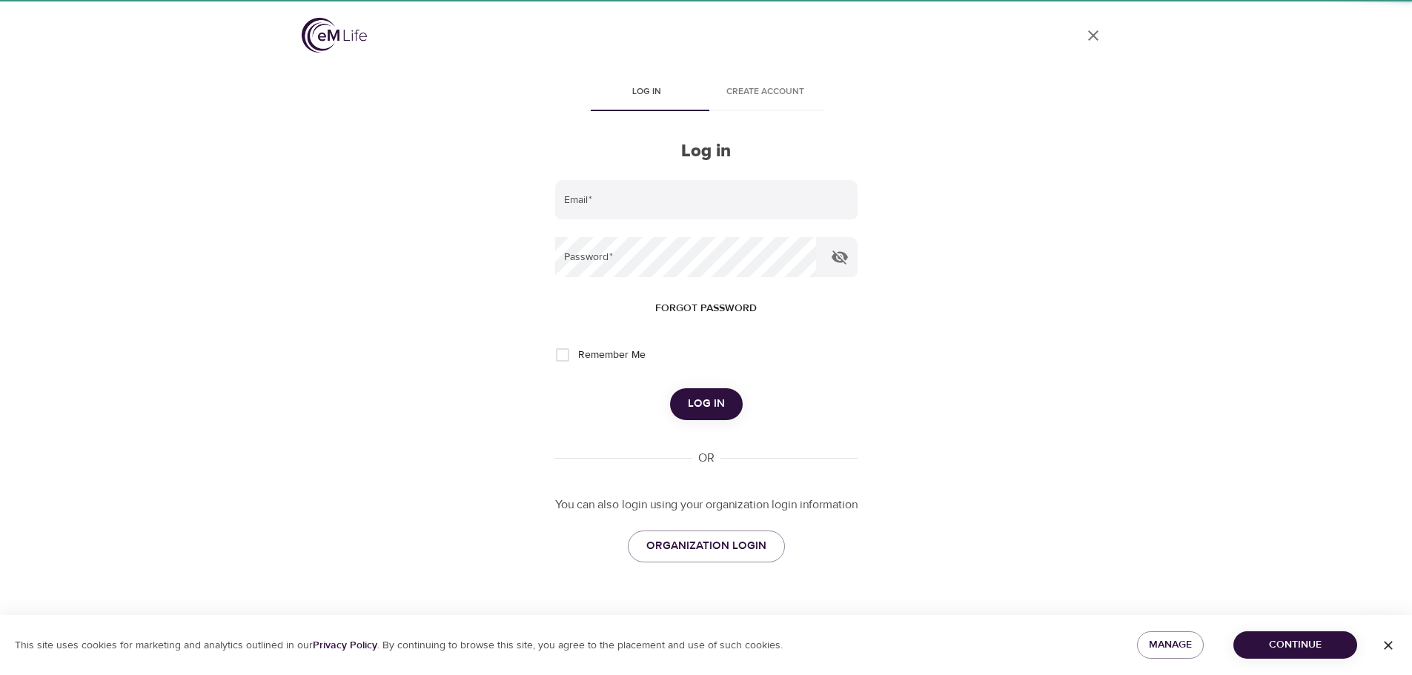
type input "[PERSON_NAME][EMAIL_ADDRESS][PERSON_NAME][DOMAIN_NAME]"
